Goal: Information Seeking & Learning: Compare options

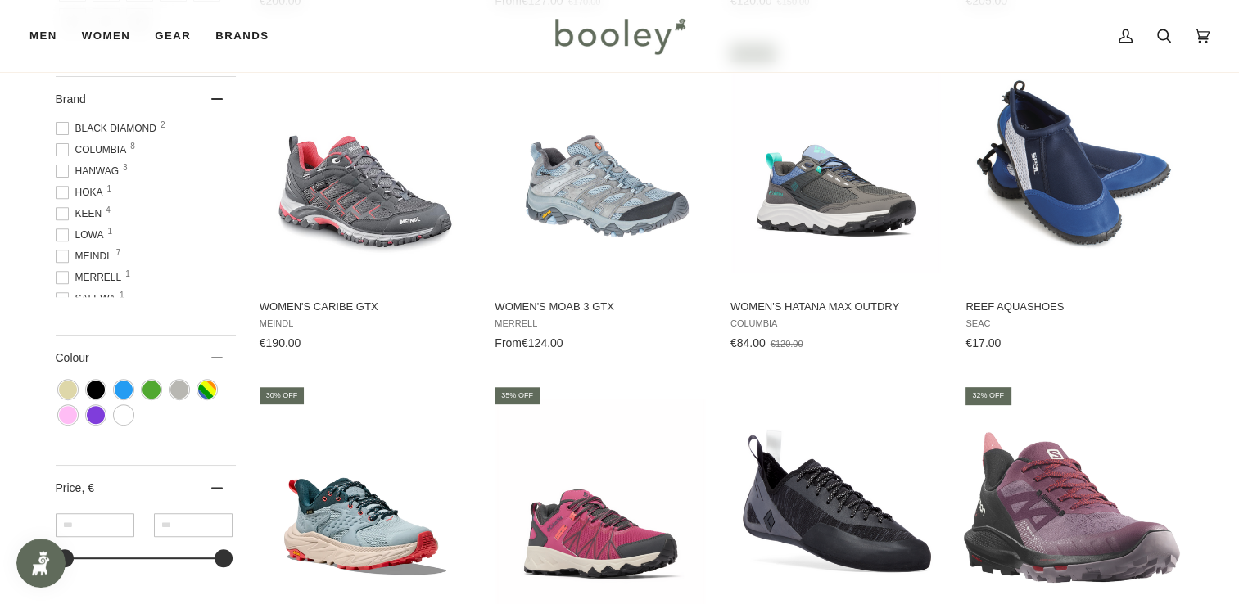
scroll to position [617, 0]
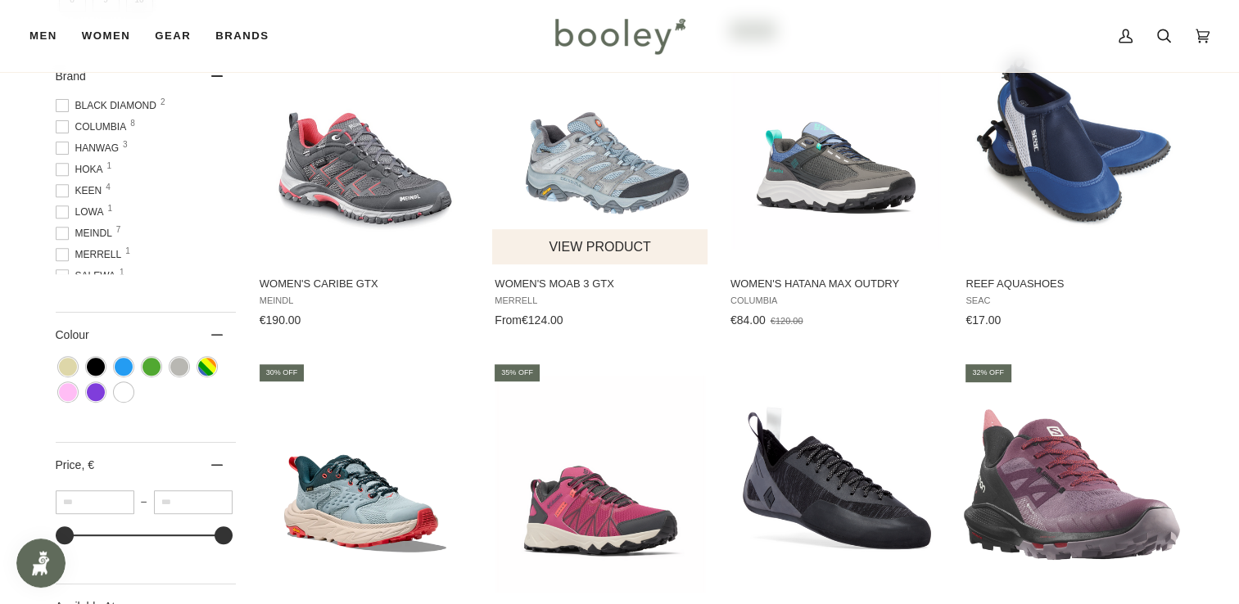
click at [620, 199] on img "Women's Moab 3 GTX" at bounding box center [600, 142] width 217 height 217
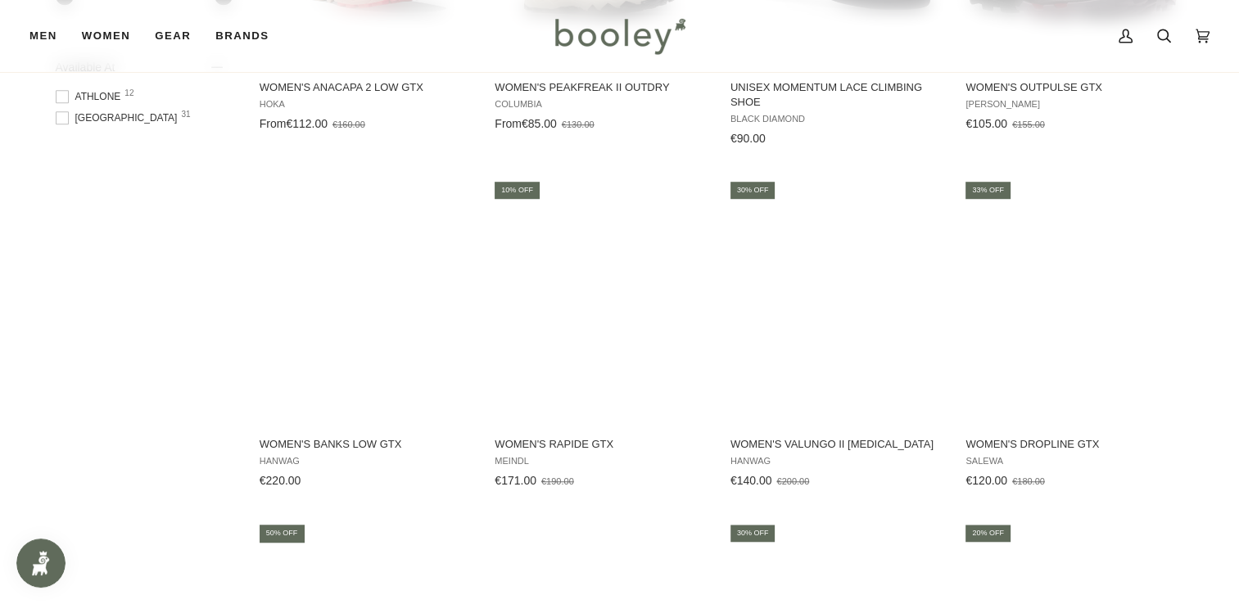
scroll to position [1193, 0]
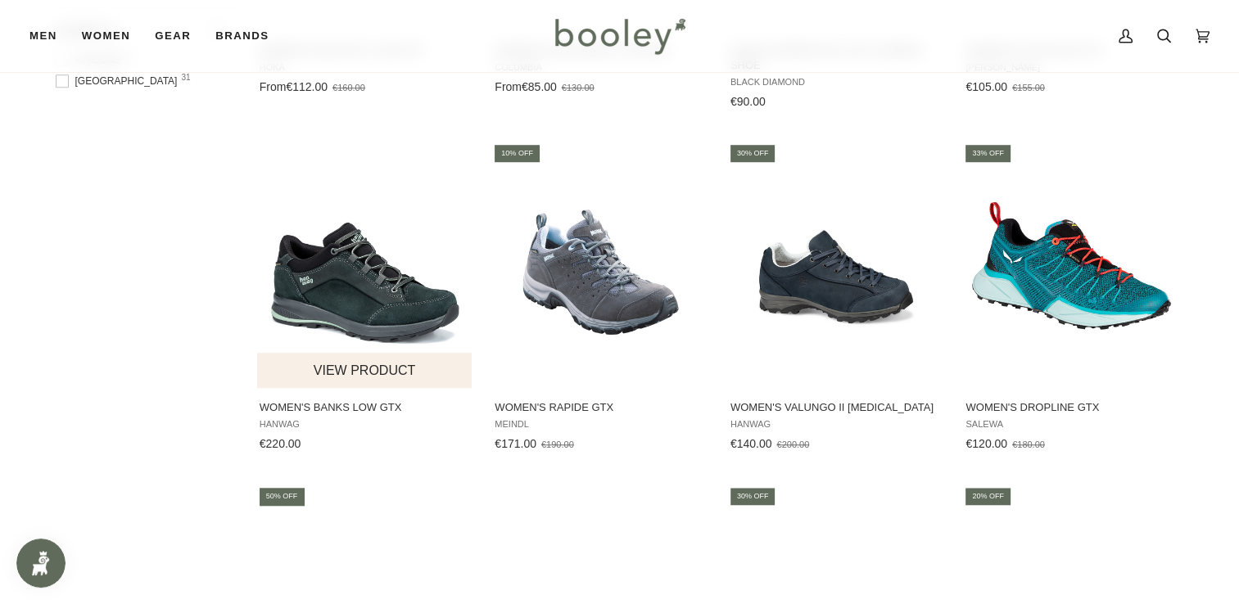
click at [360, 270] on img "Women's Banks Low GTX" at bounding box center [365, 265] width 217 height 217
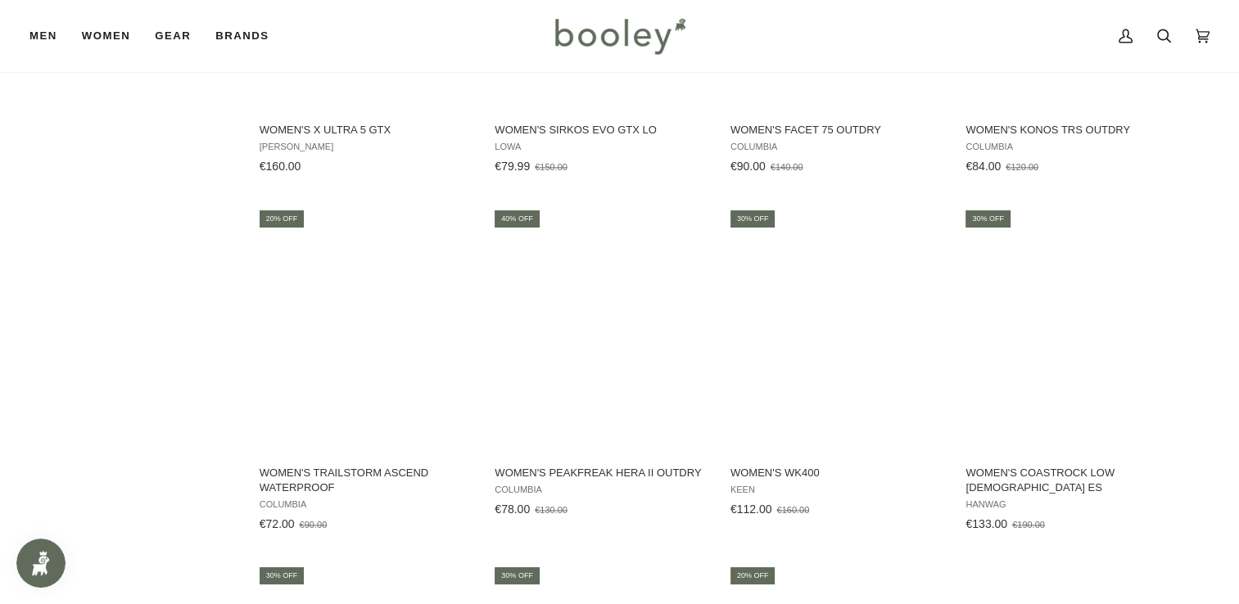
scroll to position [2576, 0]
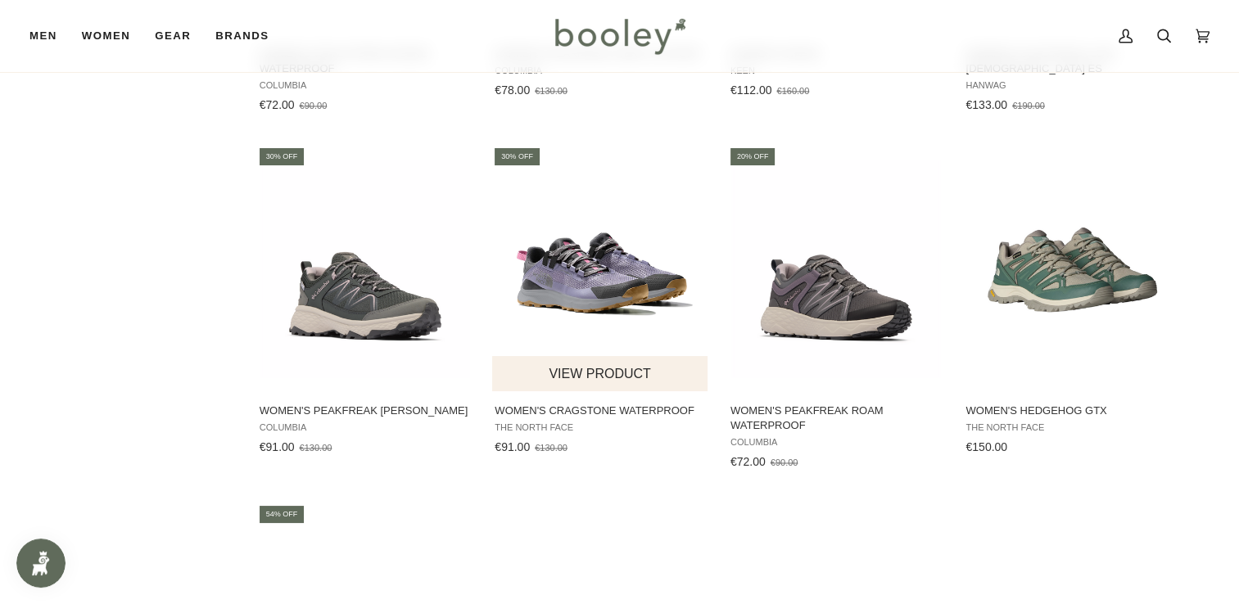
click at [619, 311] on img "Women's Cragstone Waterproof" at bounding box center [600, 269] width 217 height 217
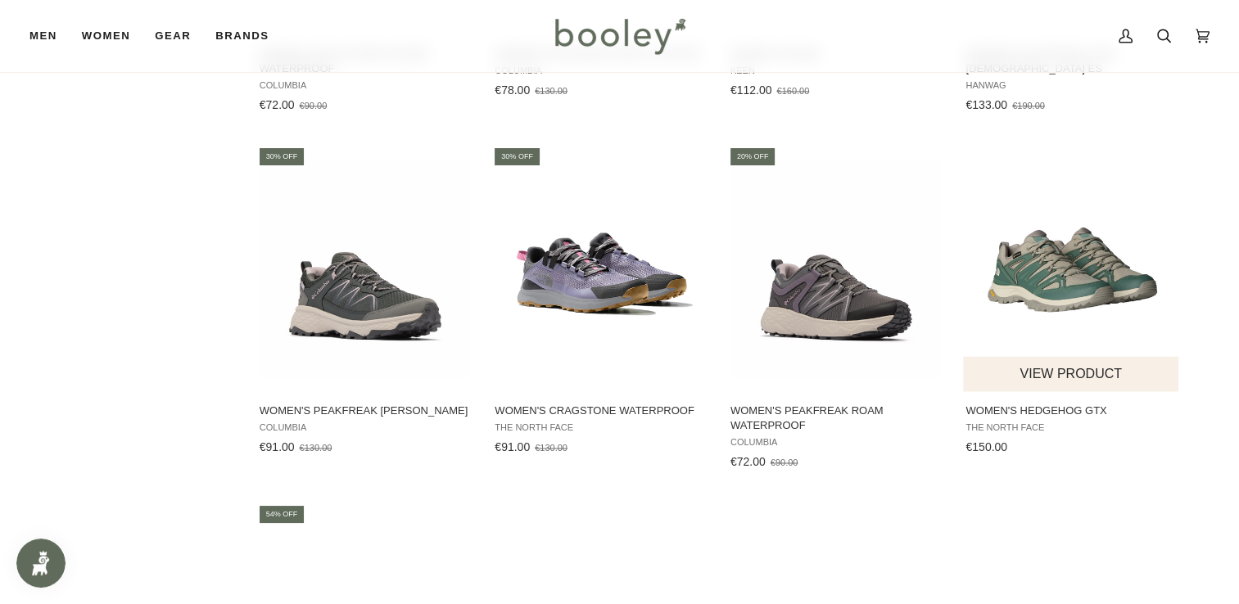
click at [1076, 287] on img "Women's Hedgehog GTX" at bounding box center [1071, 269] width 217 height 217
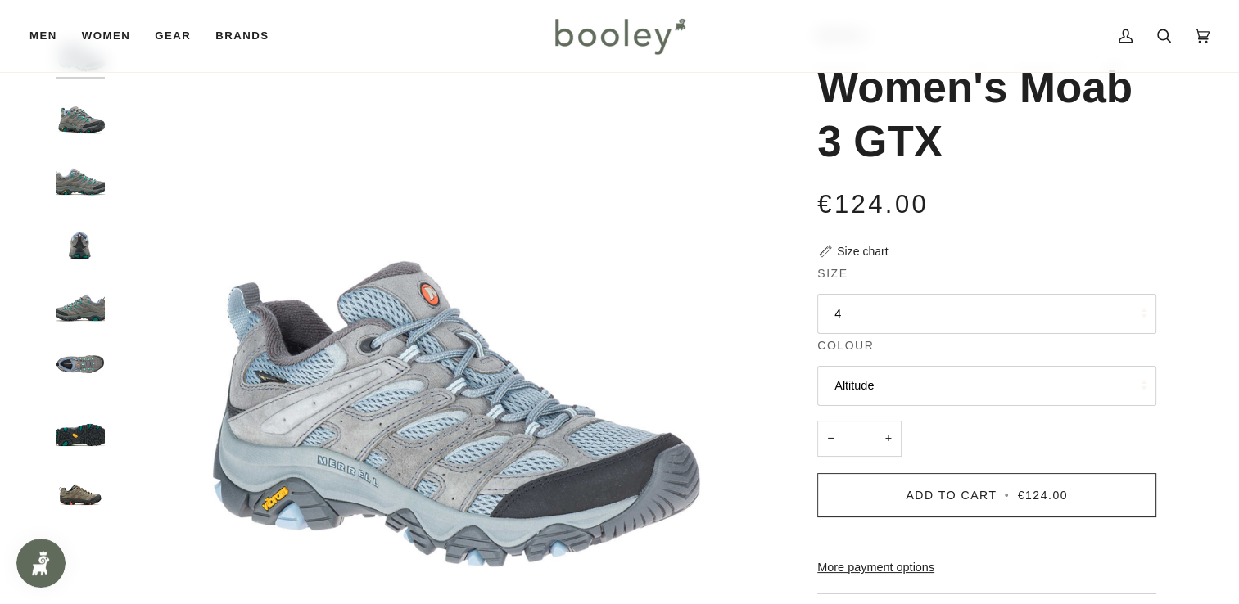
scroll to position [98, 0]
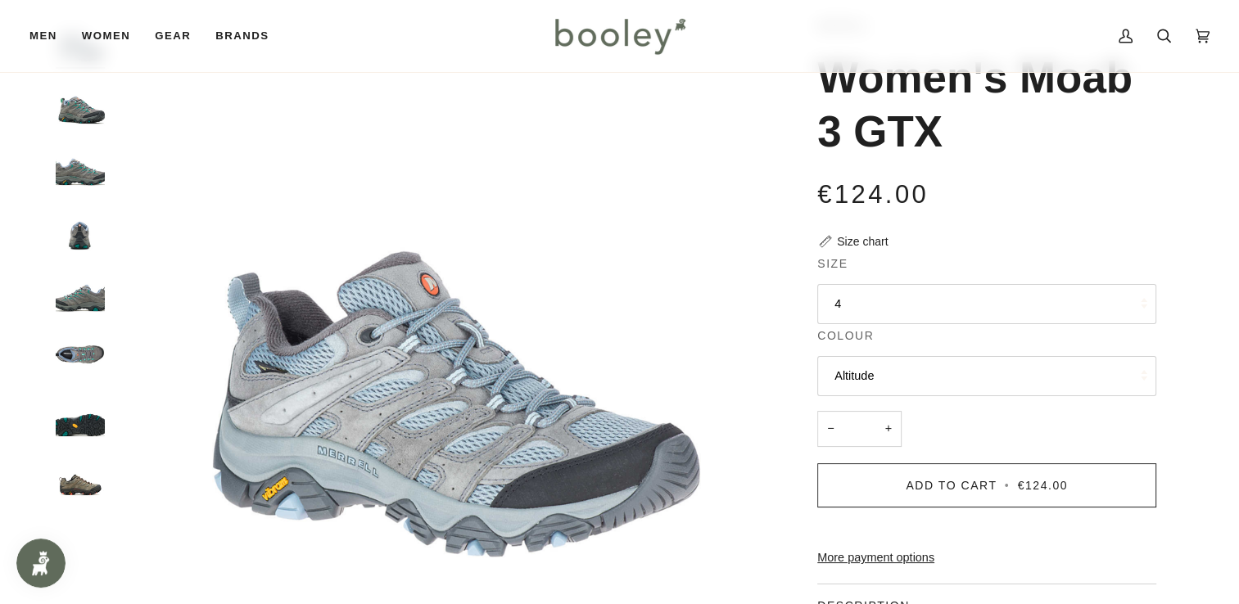
click at [872, 306] on button "4" at bounding box center [986, 304] width 339 height 40
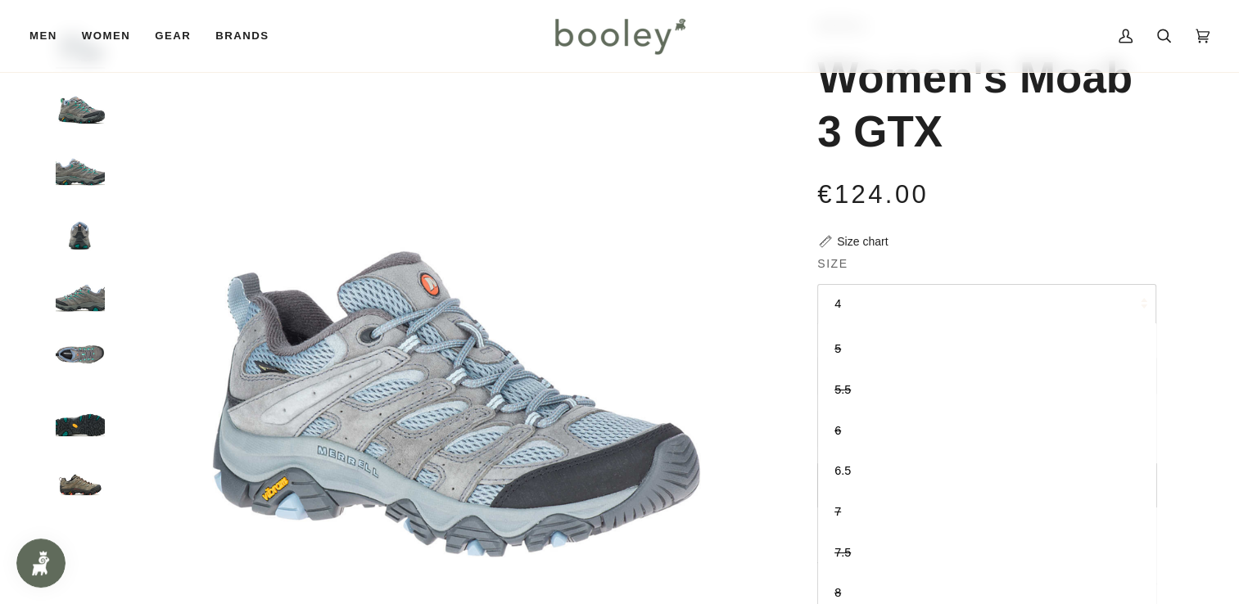
scroll to position [75, 0]
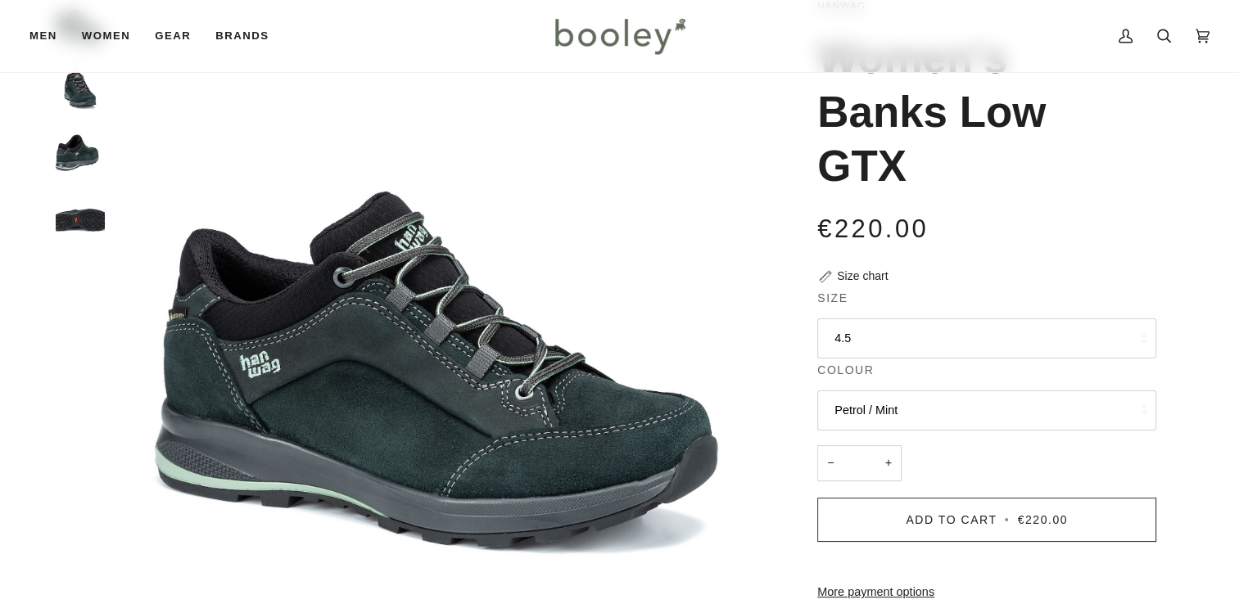
scroll to position [123, 0]
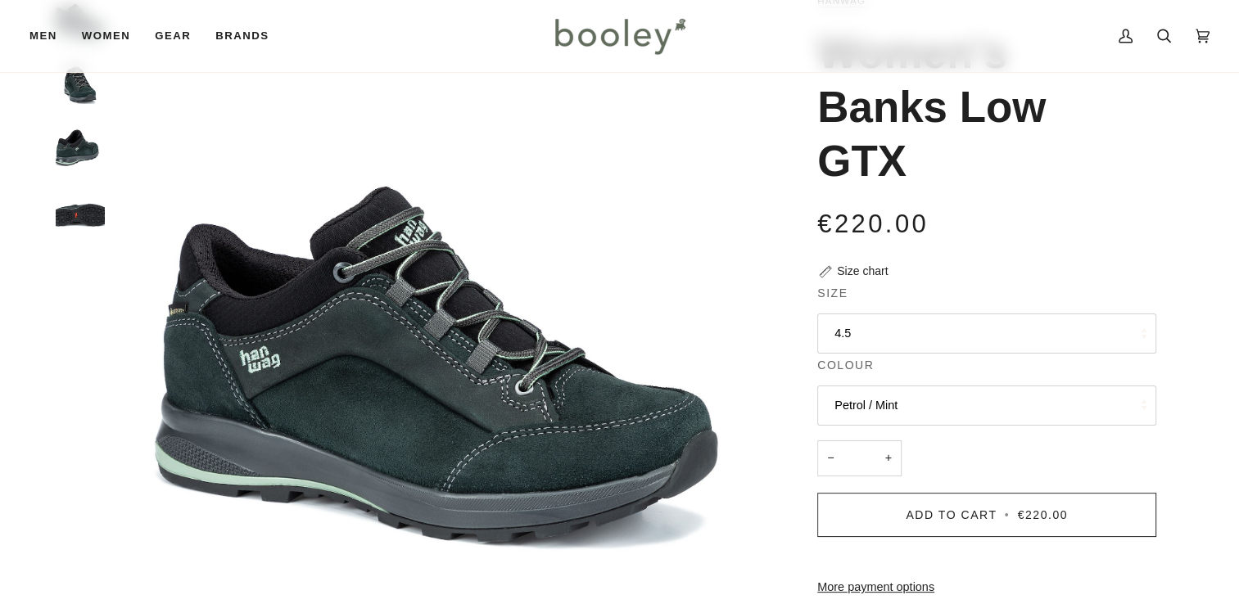
click at [977, 325] on button "4.5" at bounding box center [986, 334] width 339 height 40
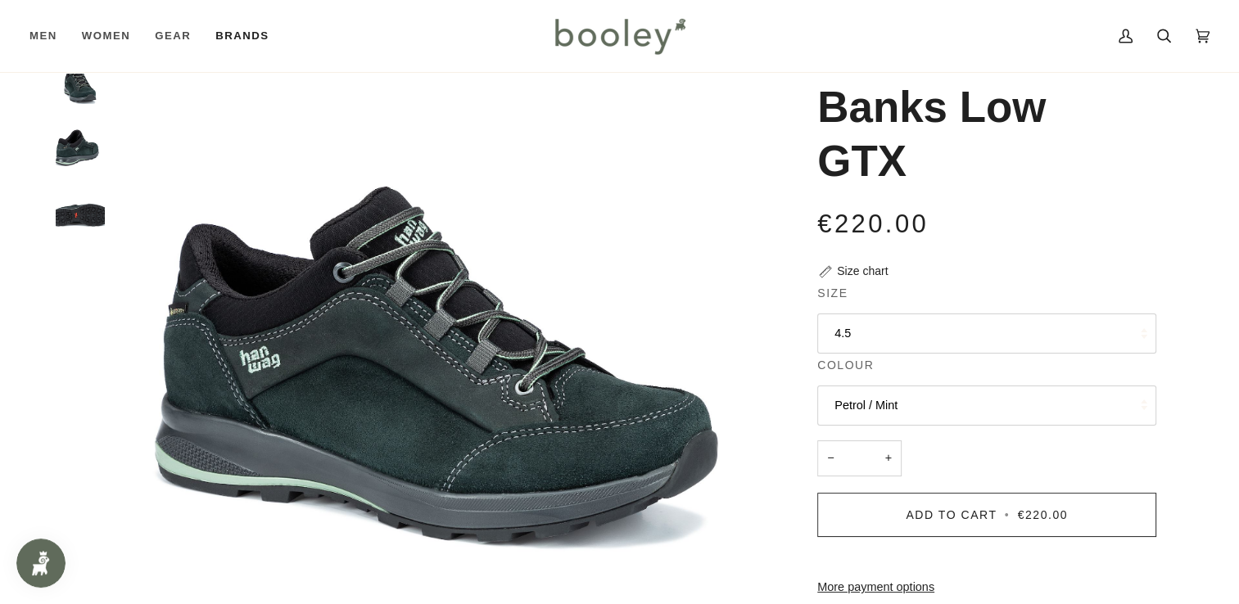
scroll to position [0, 0]
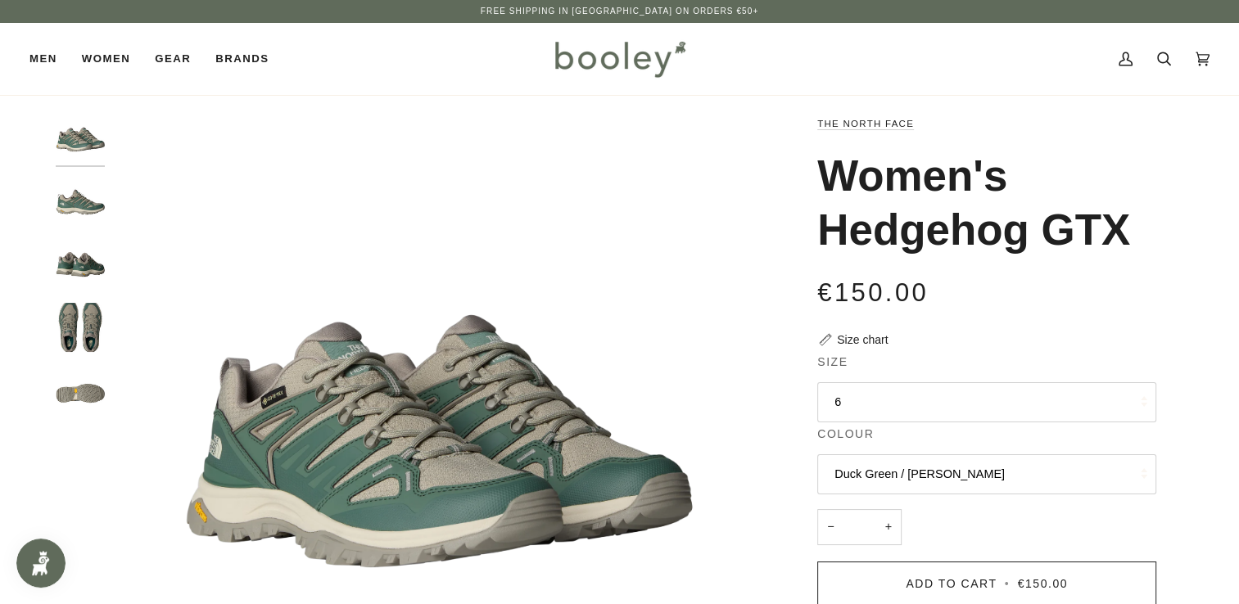
click at [97, 202] on img "The North Face Women's Hedgehog GTX Duck Green / Clay Green - Booley Galway" at bounding box center [80, 202] width 49 height 49
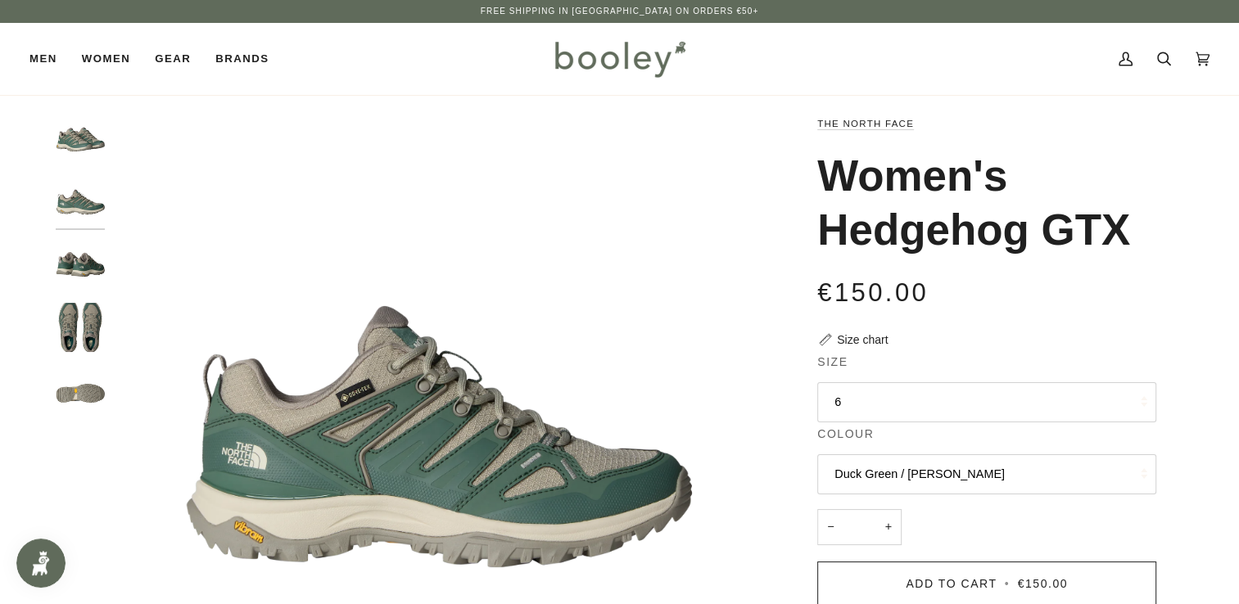
click at [86, 265] on img "The North Face Women's Hedgehog GTX Duck Green / Clay Green - Booley Galway" at bounding box center [80, 264] width 49 height 49
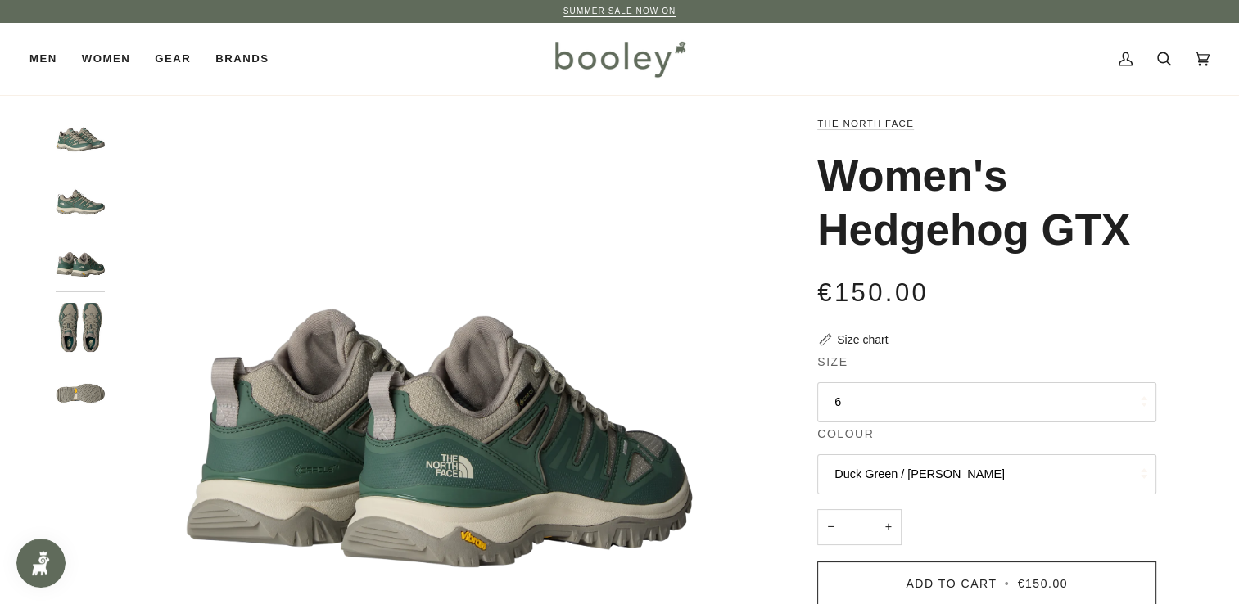
click at [84, 315] on img "The North Face Women's Hedgehog GTX Duck Green / Clay Green - Booley Galway" at bounding box center [80, 327] width 49 height 49
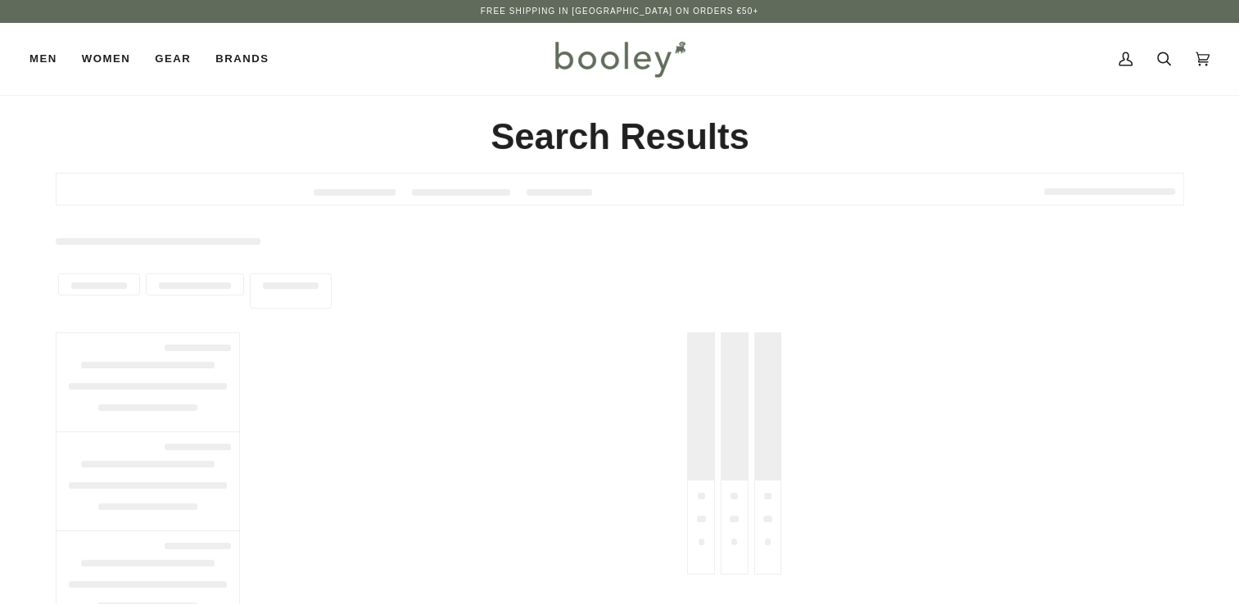
type input "*****"
